Goal: Find specific page/section: Find specific page/section

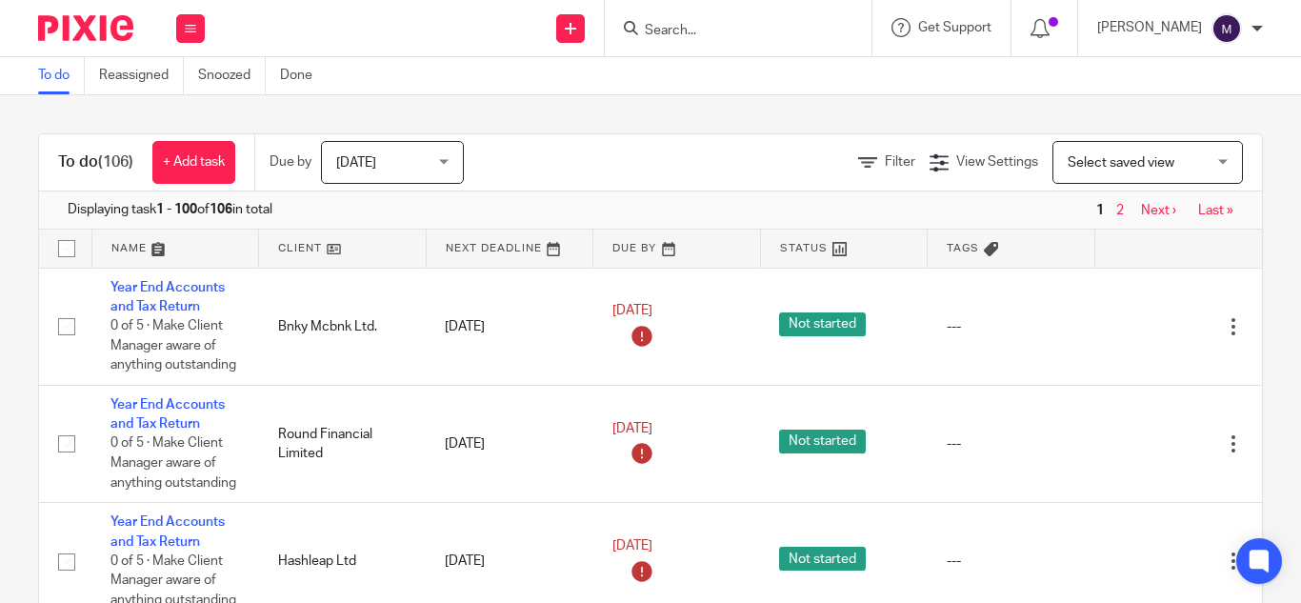
click at [703, 28] on input "Search" at bounding box center [728, 31] width 171 height 17
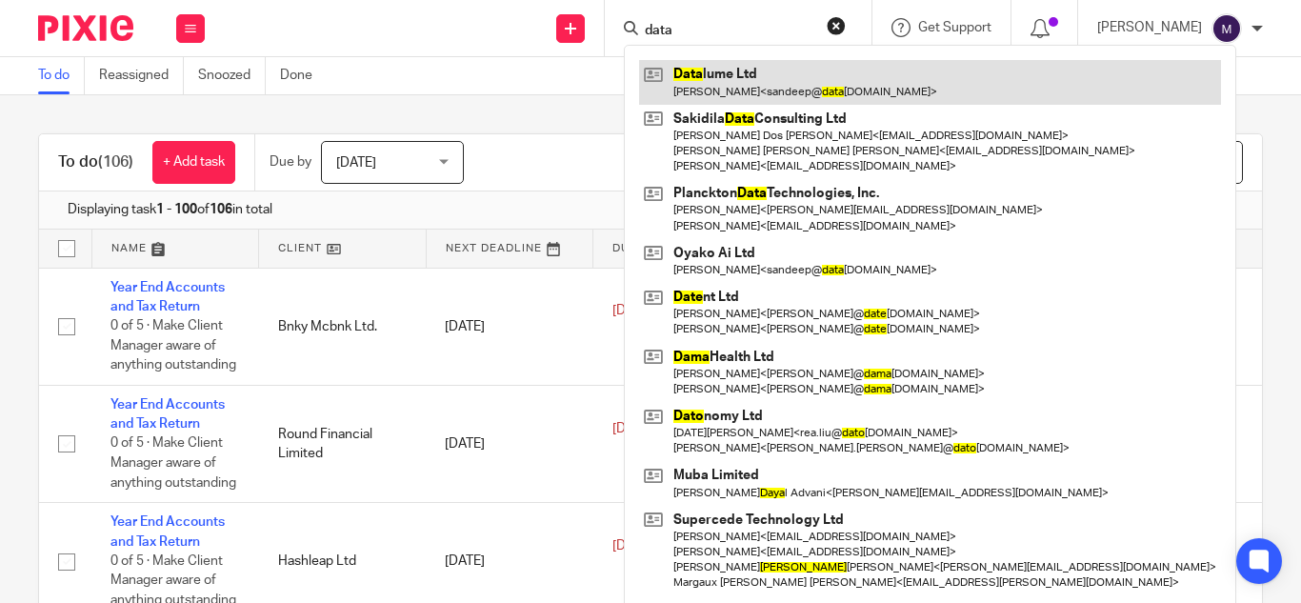
type input "data"
click at [743, 87] on link at bounding box center [930, 82] width 582 height 44
